Goal: Information Seeking & Learning: Learn about a topic

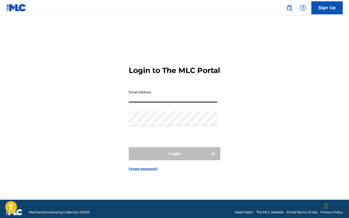
type input "[EMAIL_ADDRESS][DOMAIN_NAME]"
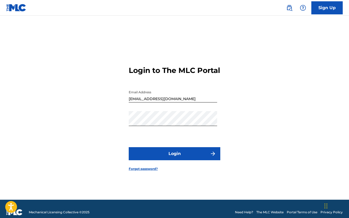
click at [160, 161] on button "Login" at bounding box center [175, 153] width 92 height 13
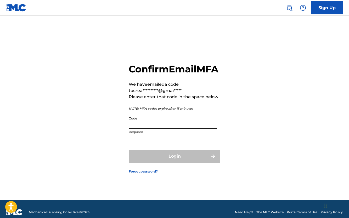
click at [154, 129] on input "Code" at bounding box center [173, 121] width 89 height 15
paste input "439966"
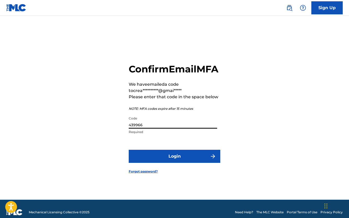
type input "439966"
click at [156, 157] on button "Login" at bounding box center [175, 156] width 92 height 13
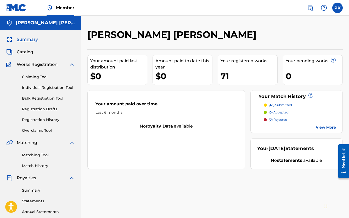
click at [326, 128] on link "View More" at bounding box center [326, 127] width 20 height 5
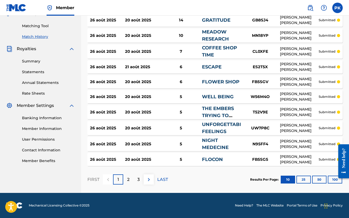
click at [330, 180] on button "100" at bounding box center [335, 180] width 14 height 8
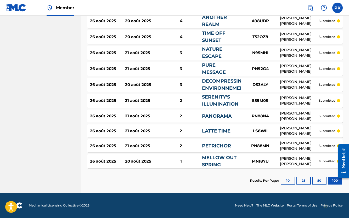
scroll to position [678, 0]
click at [174, 165] on div "26 août 2025 20 août 2025 1 MELLOW OUT SPRING MN18YU [PERSON_NAME] [PERSON_NAME…" at bounding box center [215, 162] width 256 height 14
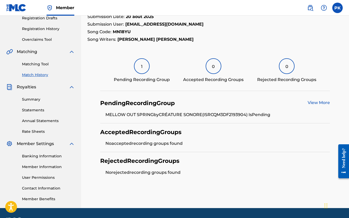
scroll to position [92, 0]
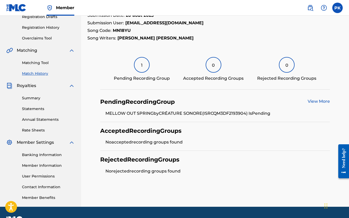
click at [319, 97] on div "Pending Recording Group View More MELLOW OUT SPRING by CRÉATURE SONORE (ISRC QM…" at bounding box center [215, 107] width 230 height 29
click at [317, 102] on link "View More" at bounding box center [319, 101] width 22 height 5
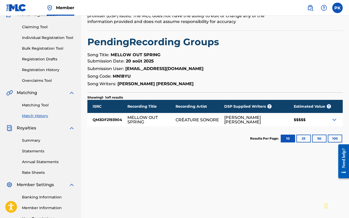
scroll to position [59, 0]
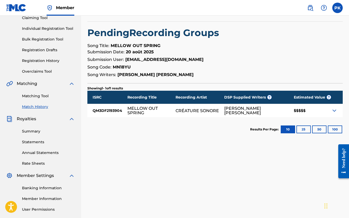
click at [333, 113] on img at bounding box center [335, 111] width 6 height 6
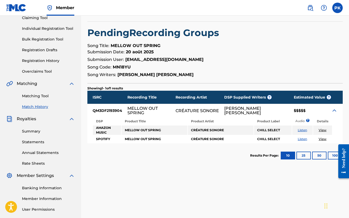
click at [335, 112] on img at bounding box center [335, 111] width 6 height 6
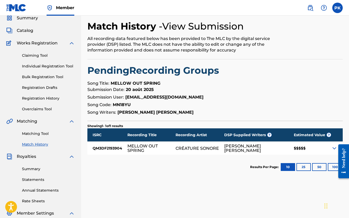
scroll to position [16, 0]
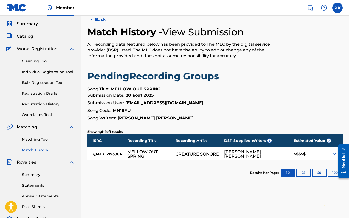
click at [335, 156] on div at bounding box center [342, 161] width 15 height 43
click at [334, 154] on img at bounding box center [335, 154] width 6 height 6
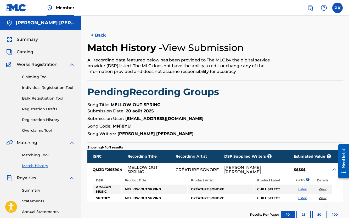
scroll to position [0, 0]
click at [27, 55] on span "Catalog" at bounding box center [25, 52] width 16 height 6
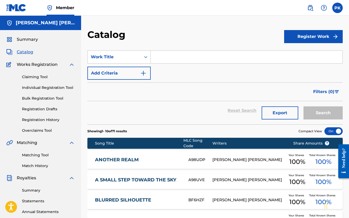
click at [182, 58] on input "Search Form" at bounding box center [247, 57] width 192 height 13
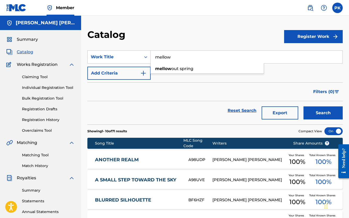
type input "mellow"
click at [323, 113] on button "Search" at bounding box center [323, 113] width 39 height 13
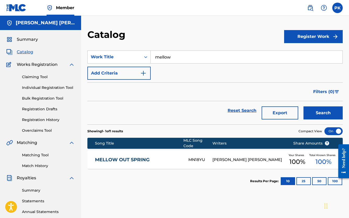
click at [195, 164] on div "MELLOW OUT SPRING MN18YU [PERSON_NAME] [PERSON_NAME] Your Shares 100 % Total Kn…" at bounding box center [215, 160] width 256 height 18
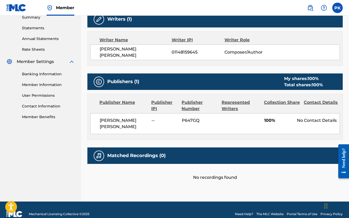
scroll to position [173, 0]
